Goal: Check status: Check status

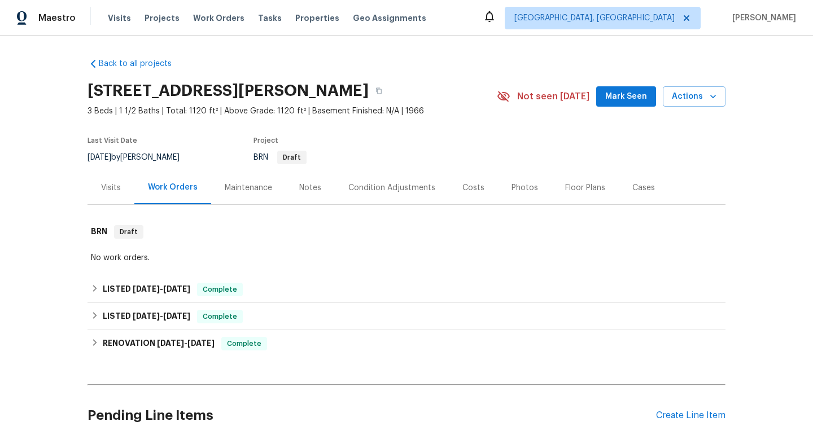
scroll to position [91, 0]
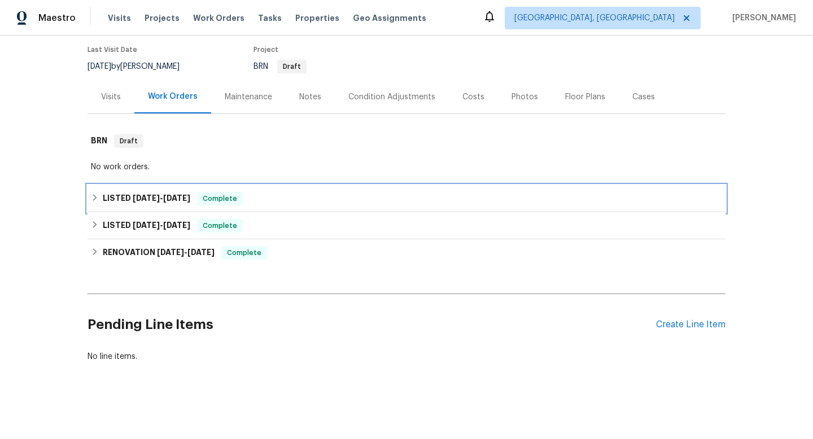
click at [93, 196] on icon at bounding box center [95, 198] width 8 height 8
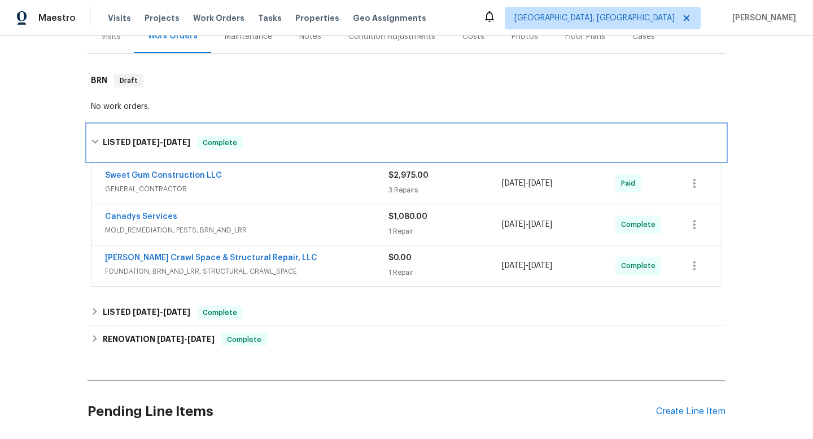
scroll to position [163, 0]
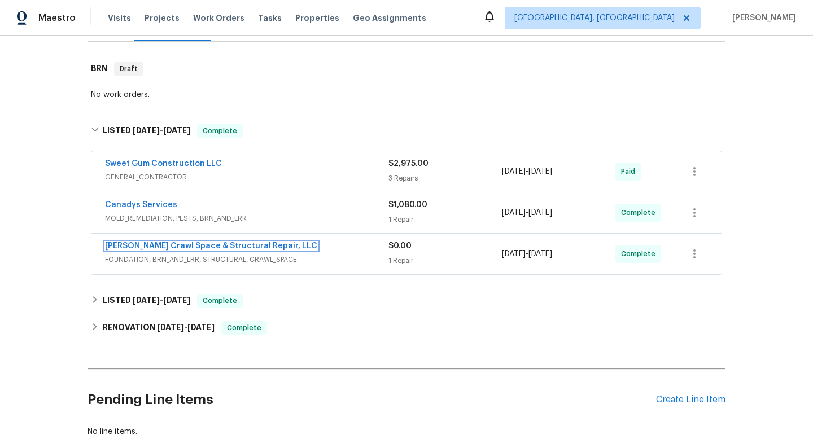
click at [191, 242] on link "[PERSON_NAME] Crawl Space & Structural Repair, LLC" at bounding box center [211, 246] width 212 height 8
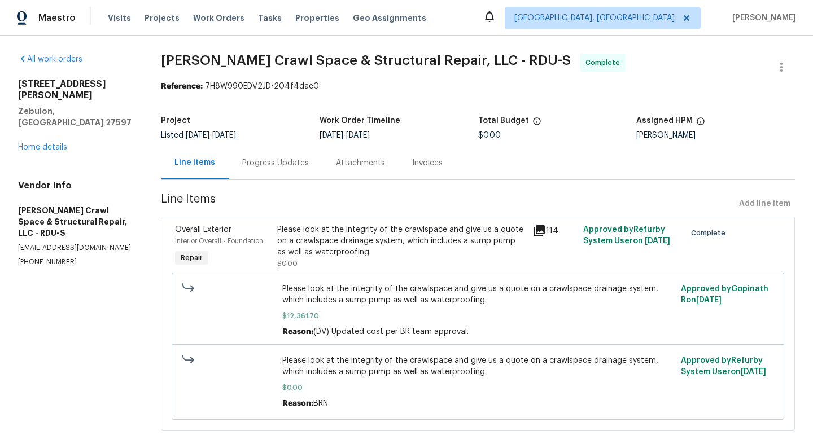
click at [291, 162] on div "Progress Updates" at bounding box center [275, 162] width 67 height 11
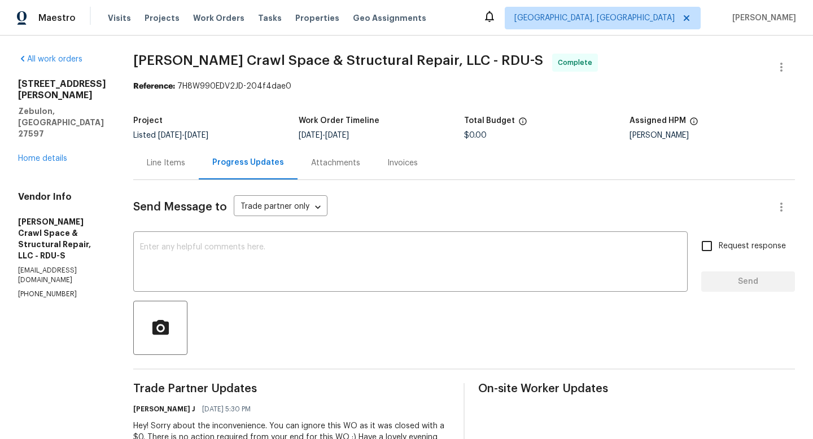
click at [333, 163] on div "Attachments" at bounding box center [335, 162] width 49 height 11
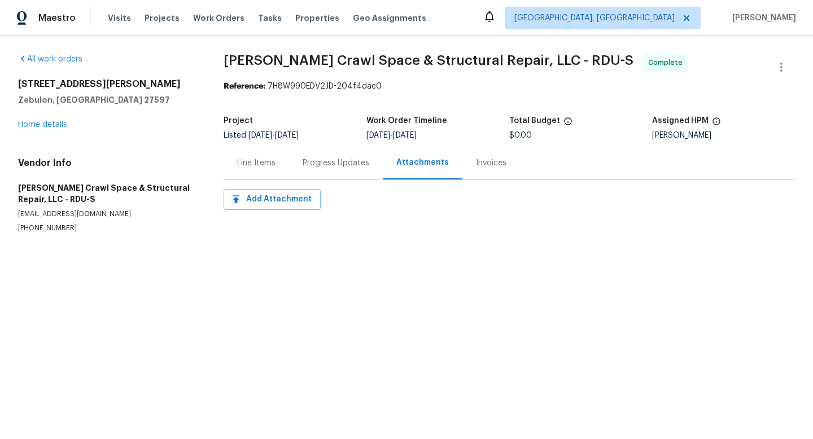
click at [503, 161] on div "Invoices" at bounding box center [491, 162] width 58 height 33
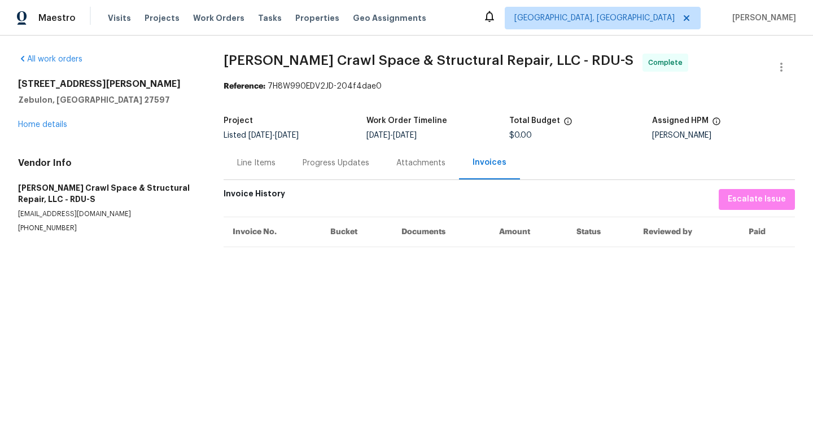
click at [233, 165] on div "Line Items" at bounding box center [256, 162] width 65 height 33
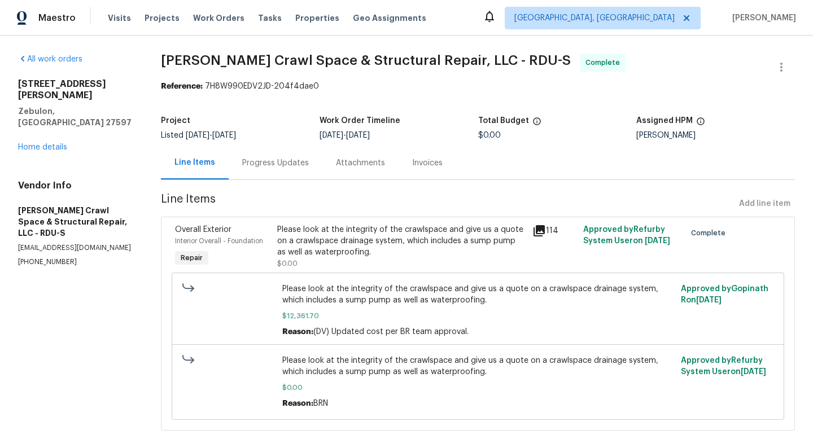
click at [537, 237] on icon at bounding box center [539, 231] width 14 height 14
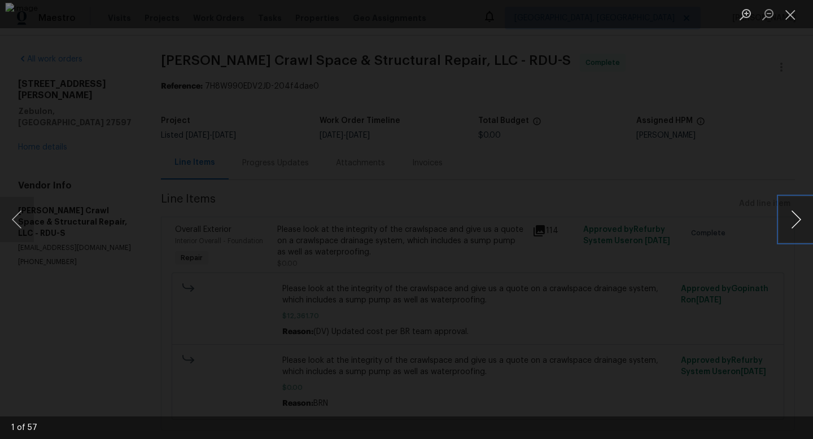
click at [790, 226] on button "Next image" at bounding box center [796, 219] width 34 height 45
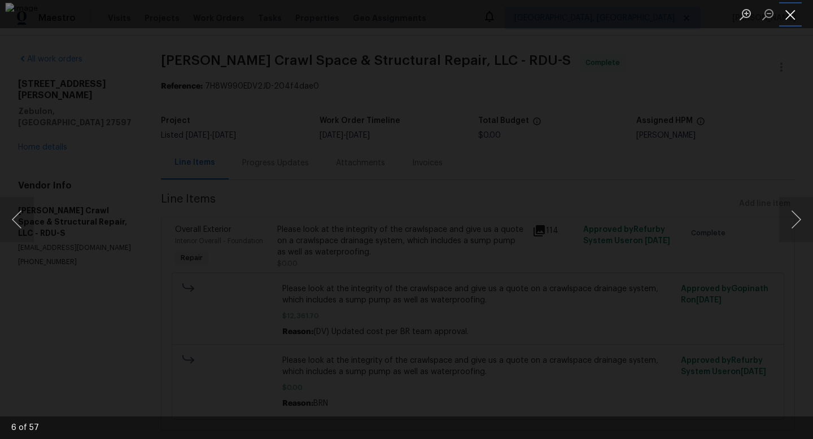
click at [792, 15] on button "Close lightbox" at bounding box center [790, 15] width 23 height 20
